Goal: Use online tool/utility: Use online tool/utility

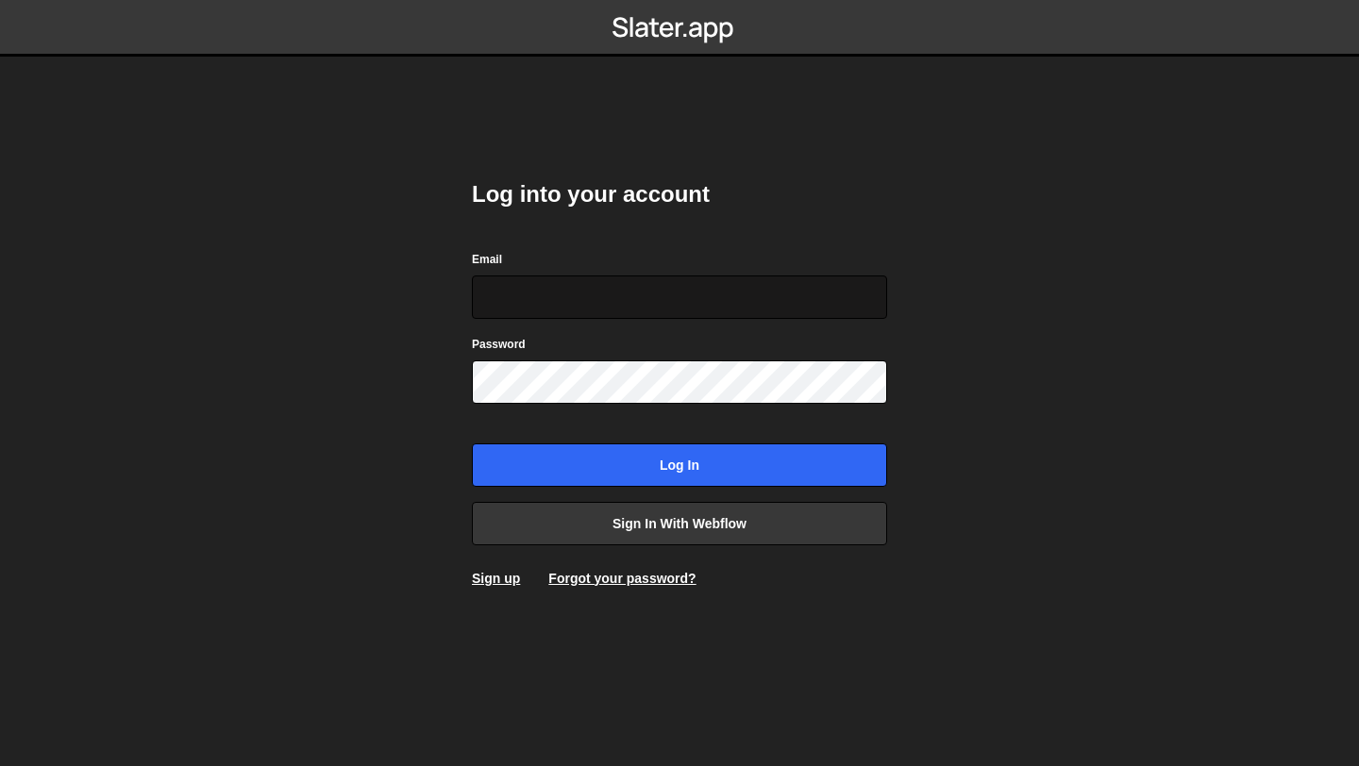
click at [575, 290] on input "Email" at bounding box center [679, 297] width 415 height 43
click at [570, 311] on input "Email" at bounding box center [679, 297] width 415 height 43
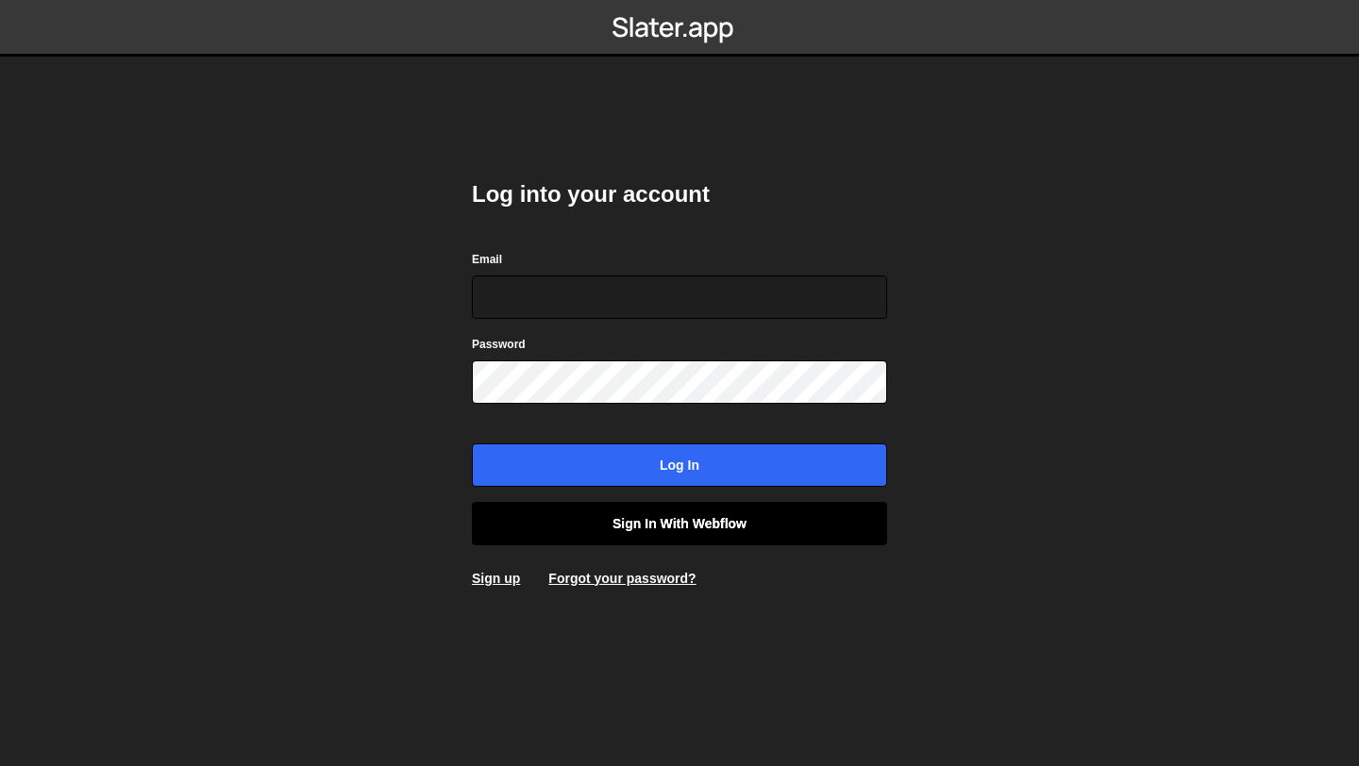
click at [600, 529] on link "Sign in with Webflow" at bounding box center [679, 523] width 415 height 43
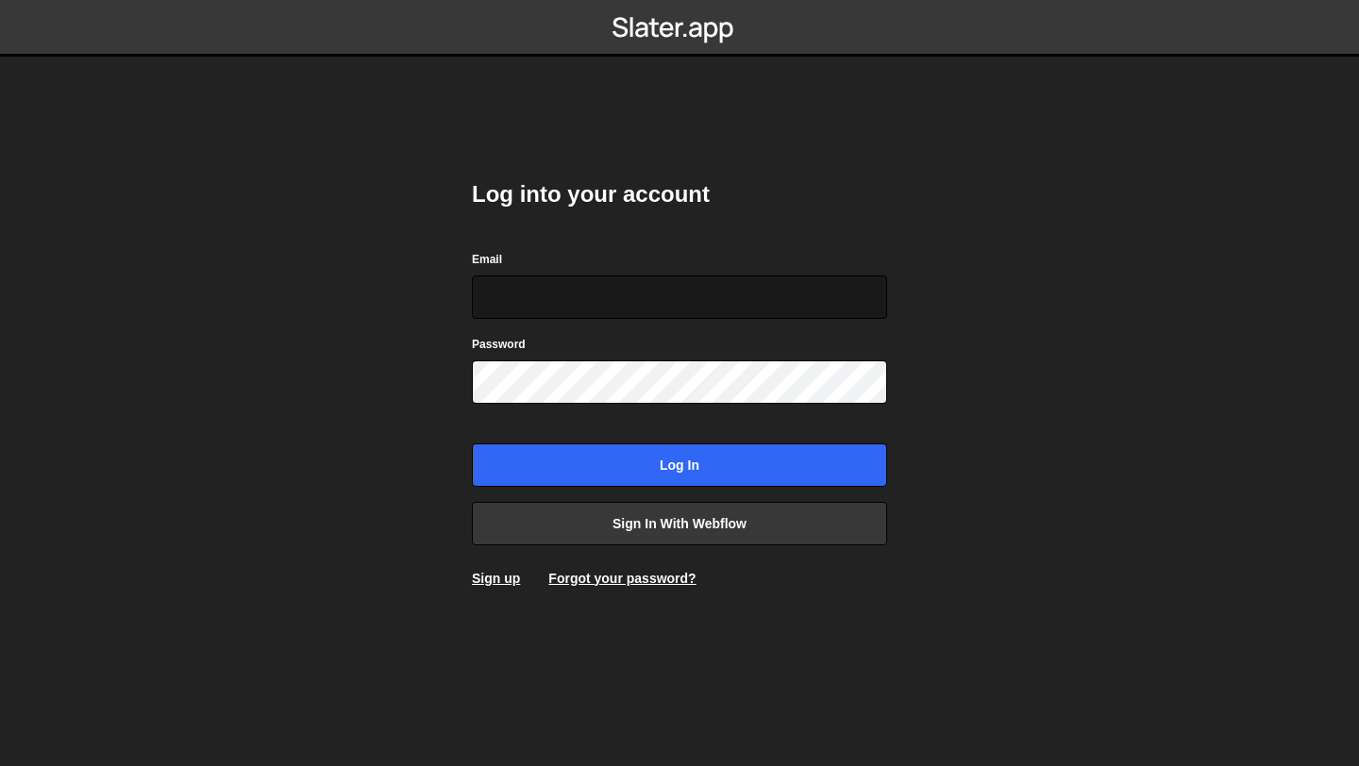
click at [618, 290] on input "Email" at bounding box center [679, 297] width 415 height 43
click at [599, 299] on input "Email" at bounding box center [679, 297] width 415 height 43
paste input "ayushilal.drc@gmail.com"
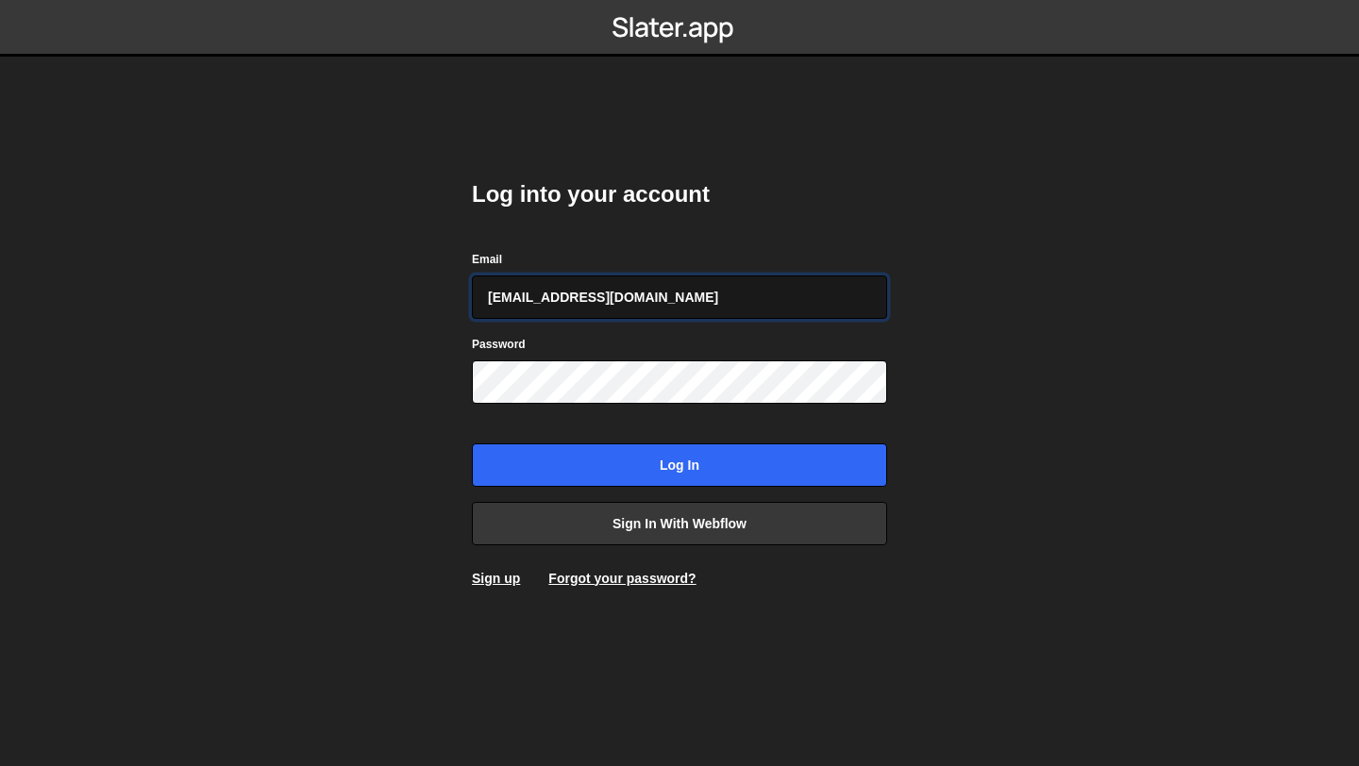
type input "ayushilal.drc@gmail.com"
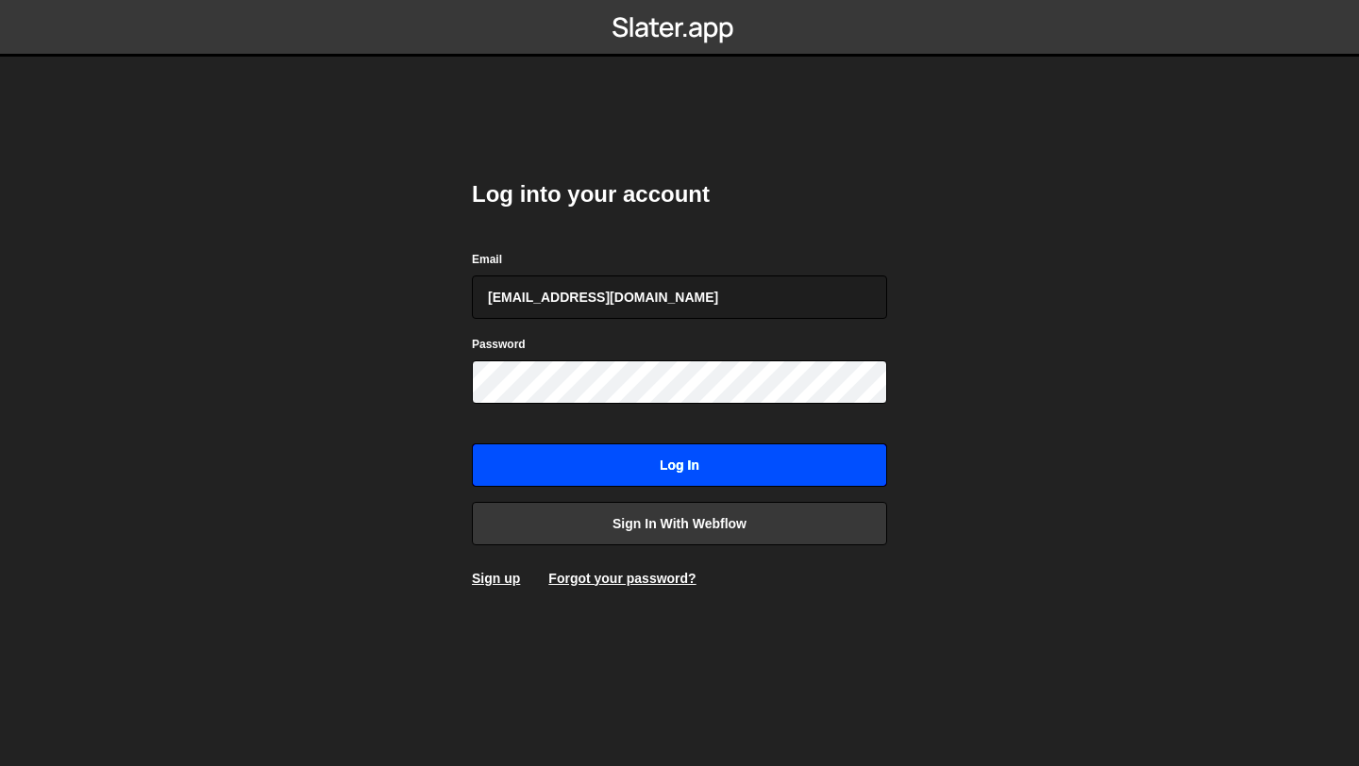
click at [691, 467] on input "Log in" at bounding box center [679, 465] width 415 height 43
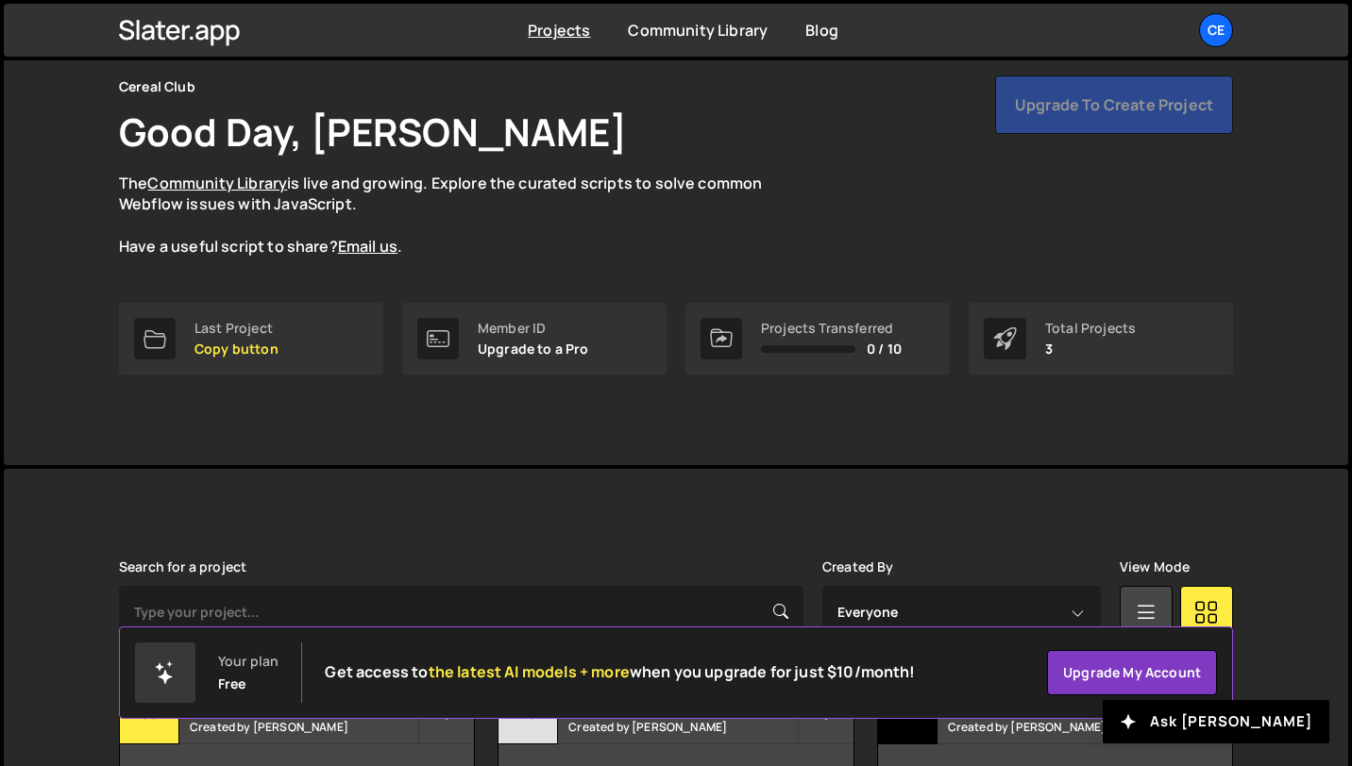
scroll to position [92, 0]
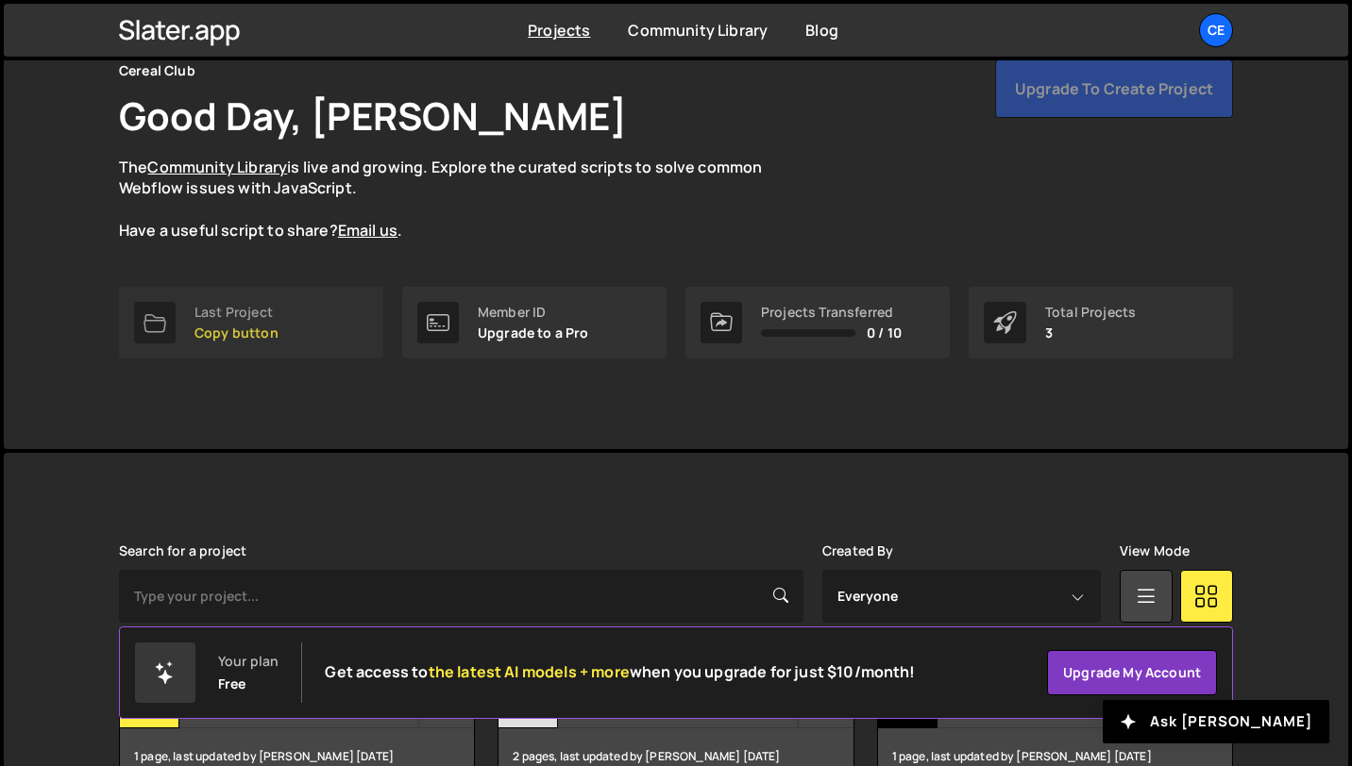
click at [312, 315] on link "Last Project Copy button" at bounding box center [251, 323] width 264 height 72
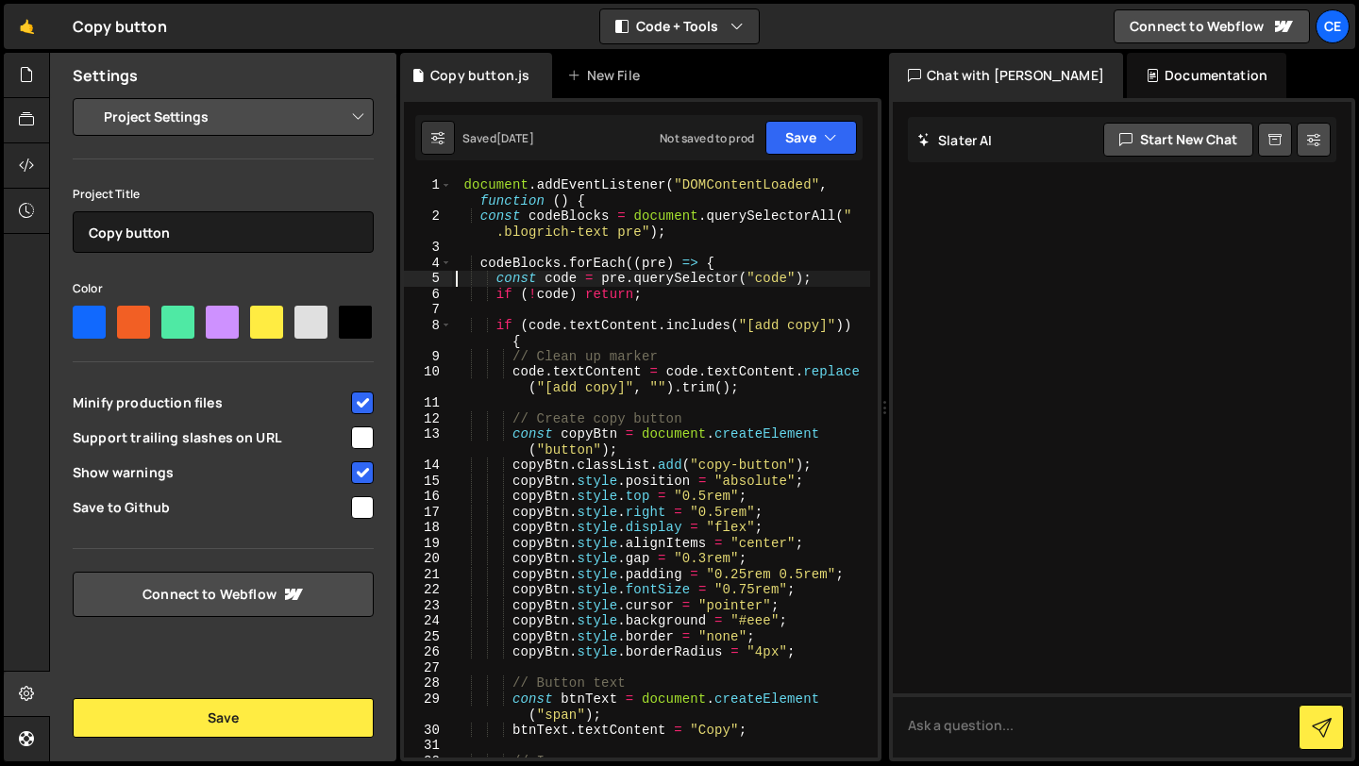
click at [459, 283] on div "document . addEventListener ( "DOMContentLoaded" , function ( ) { const codeBlo…" at bounding box center [661, 491] width 418 height 628
type textarea "});"
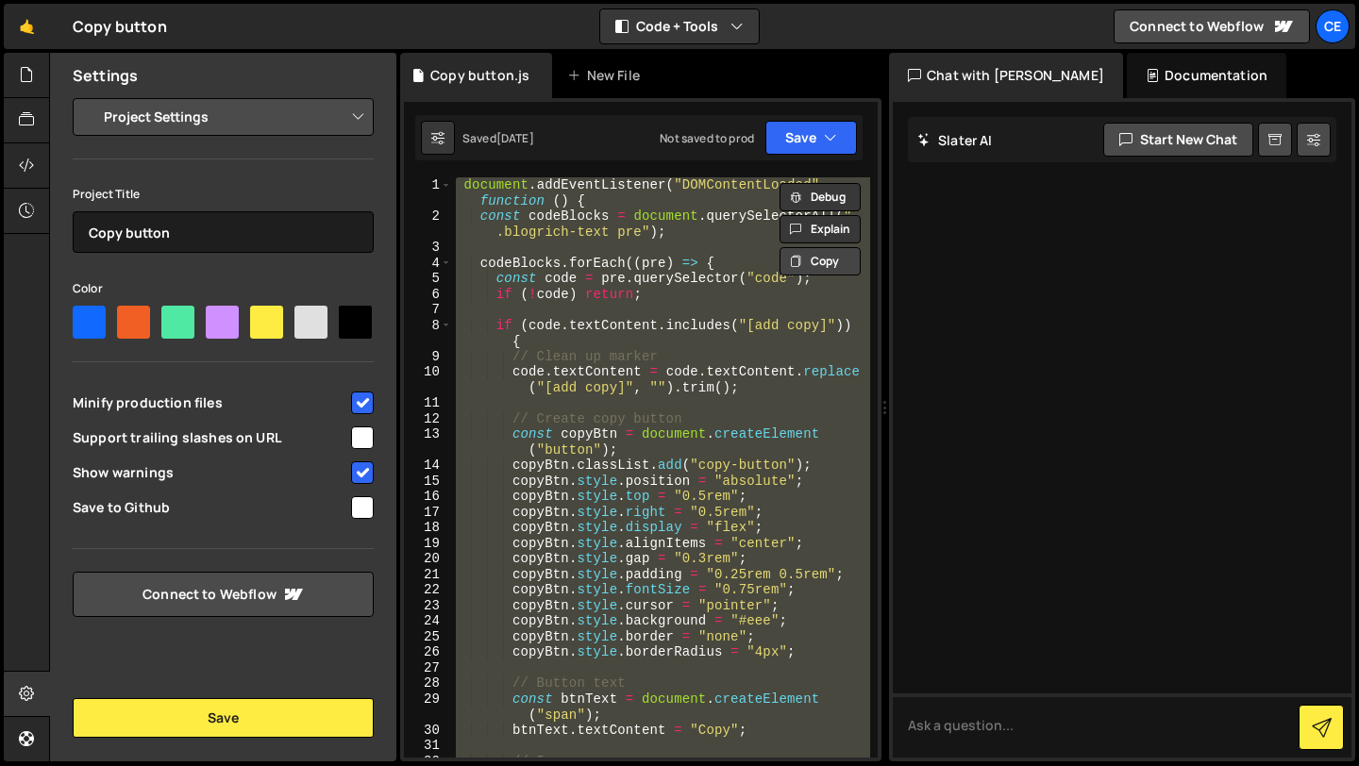
click at [814, 267] on button "Copy" at bounding box center [820, 261] width 81 height 28
click at [809, 267] on button "Copy" at bounding box center [820, 261] width 81 height 28
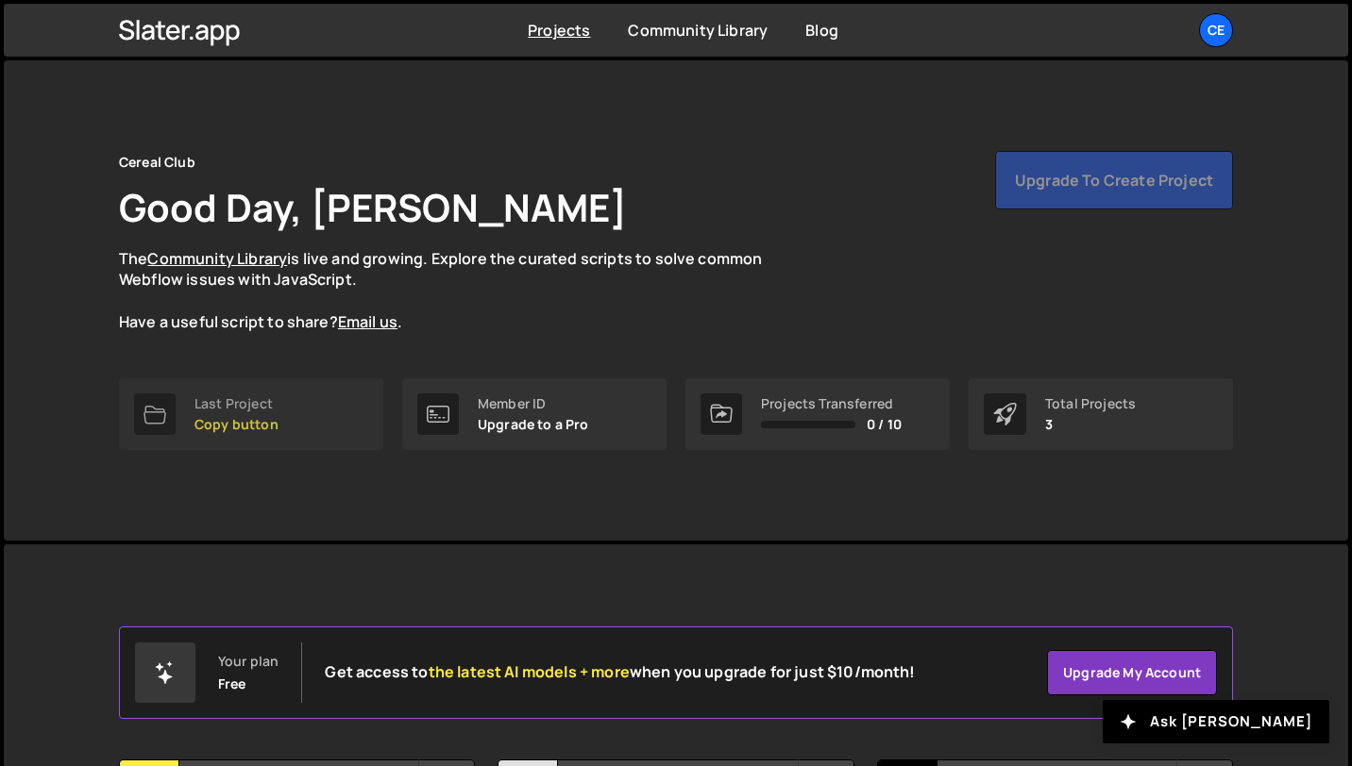
click at [287, 425] on link "Last Project Copy button" at bounding box center [251, 414] width 264 height 72
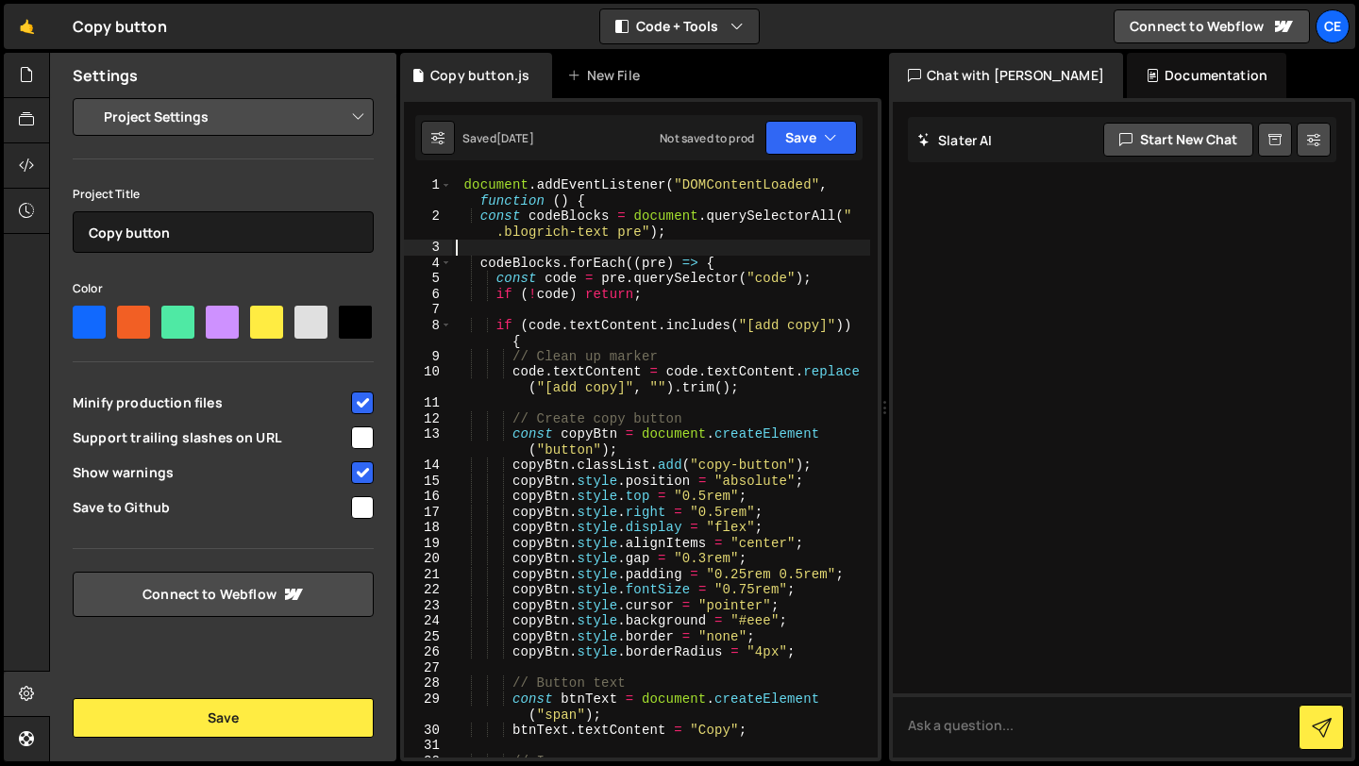
click at [707, 247] on div "document . addEventListener ( "DOMContentLoaded" , function ( ) { const codeBlo…" at bounding box center [661, 491] width 418 height 628
type textarea "});"
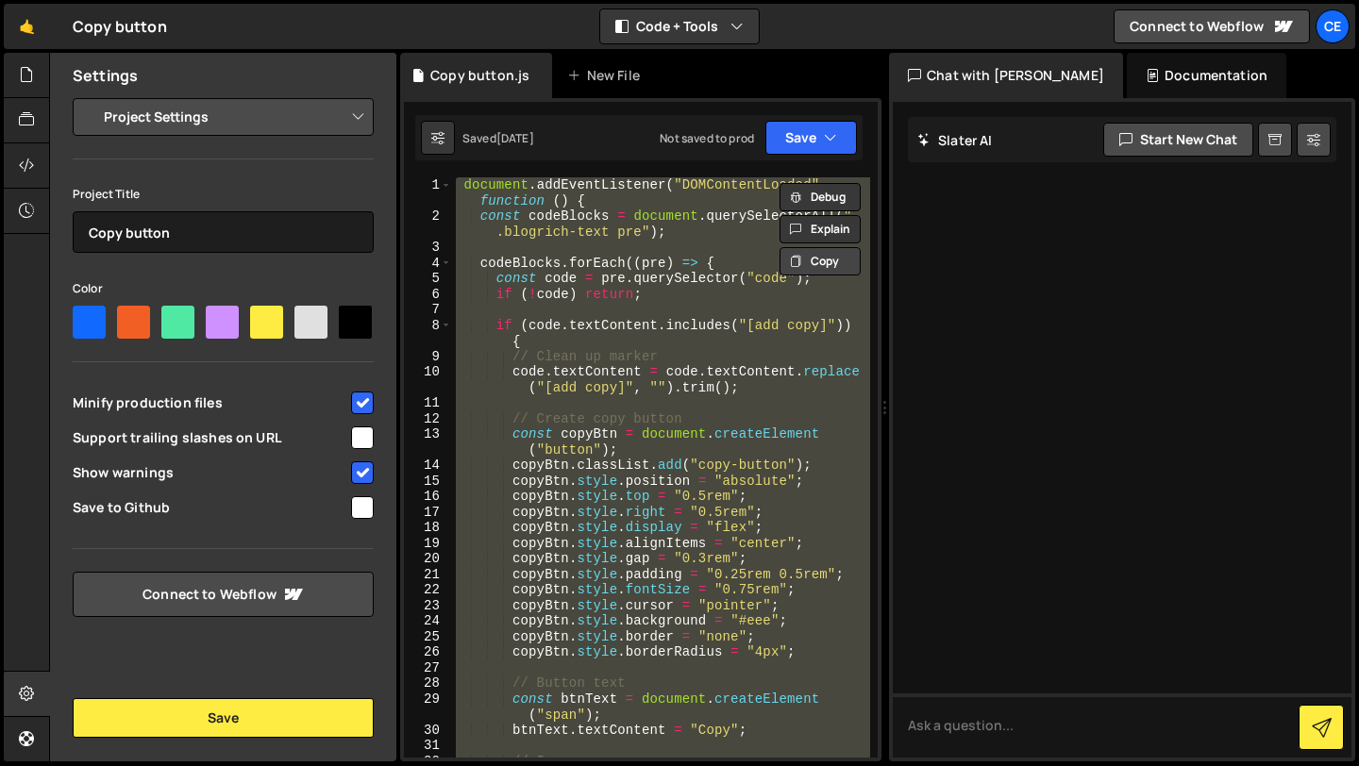
click at [843, 257] on button "Copy" at bounding box center [820, 261] width 81 height 28
